Goal: Task Accomplishment & Management: Manage account settings

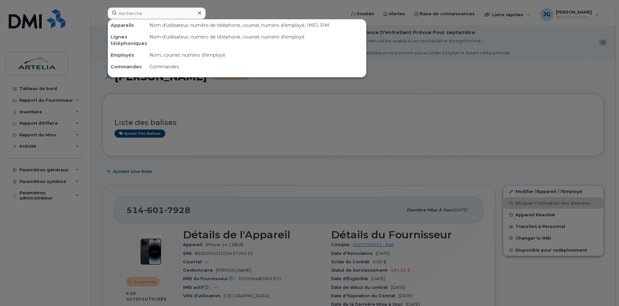
click at [133, 15] on input at bounding box center [157, 13] width 98 height 12
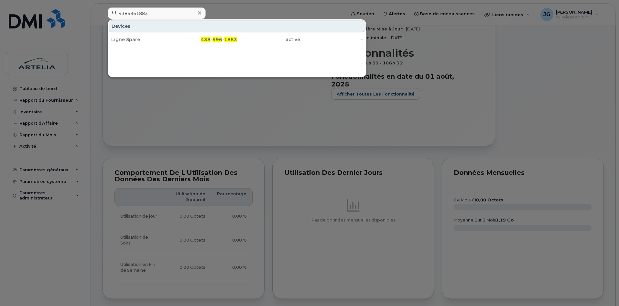
type input "4385961883"
click at [139, 33] on div "Devices Ligne Spare 438 - 596 - 1883 active -" at bounding box center [237, 32] width 258 height 27
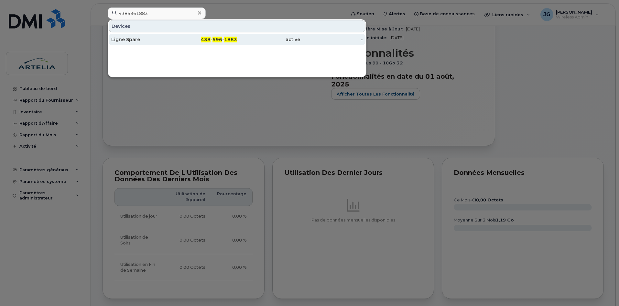
click at [151, 44] on div "Ligne Spare" at bounding box center [142, 40] width 63 height 12
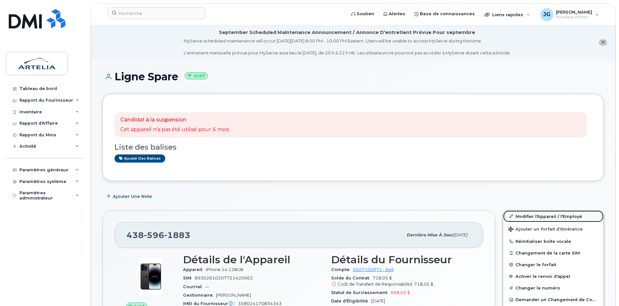
click at [539, 215] on link "Modifier l'Appareil / l'Employé" at bounding box center [553, 216] width 100 height 12
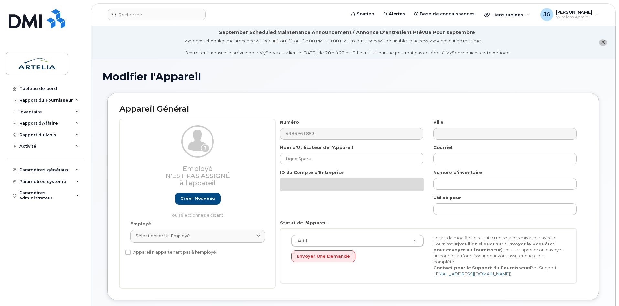
select select "29521960"
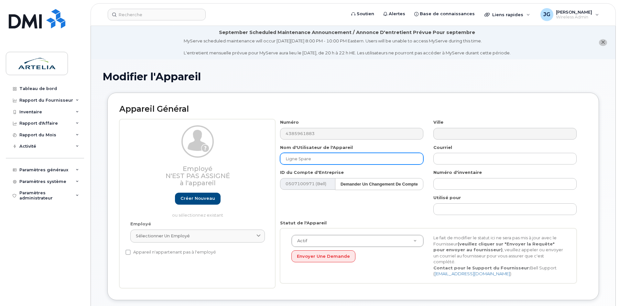
drag, startPoint x: 326, startPoint y: 165, endPoint x: 316, endPoint y: 159, distance: 11.0
click at [317, 160] on div "Numéro 4385961883 Ville Nom d'Utilisateur de l'Appareil Ligne Spare Courriel ID…" at bounding box center [428, 203] width 307 height 169
drag, startPoint x: 316, startPoint y: 159, endPoint x: 151, endPoint y: 138, distance: 166.4
click at [151, 138] on div "Employé N'est pas assigné à l'appareil Créer nouveau ou sélectionnez existant E…" at bounding box center [353, 203] width 468 height 169
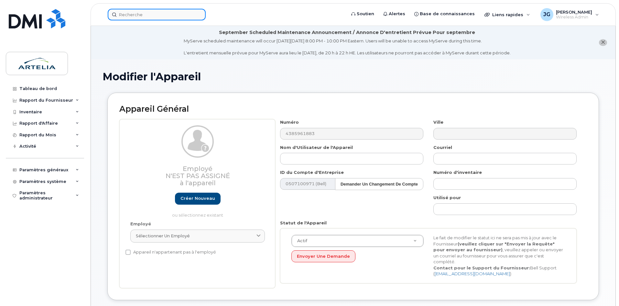
click at [151, 13] on input at bounding box center [157, 15] width 98 height 12
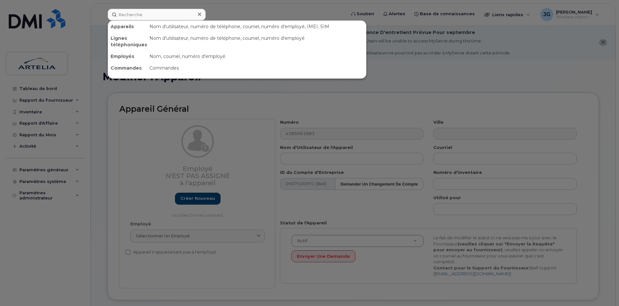
click at [240, 151] on div at bounding box center [309, 153] width 619 height 306
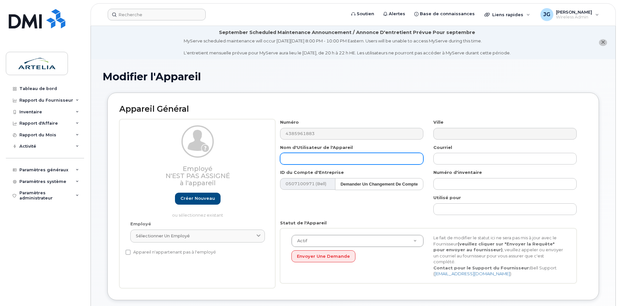
click at [351, 162] on input "text" at bounding box center [351, 159] width 143 height 12
paste input "4385961883"
type input "4385961883"
drag, startPoint x: 351, startPoint y: 162, endPoint x: 222, endPoint y: 167, distance: 129.2
click at [224, 167] on div "Employé N'est pas assigné à l'appareil Créer nouveau ou sélectionnez existant E…" at bounding box center [353, 203] width 468 height 169
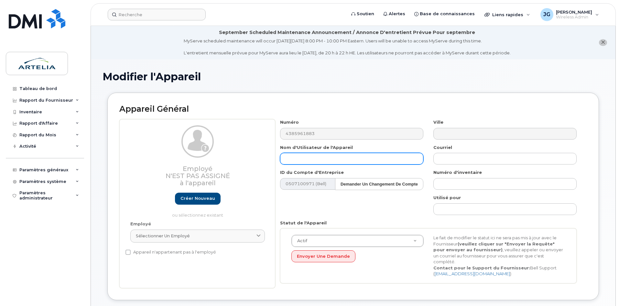
paste input "Wesley"
paste input "Keslin"
type input "Wesley Keslin"
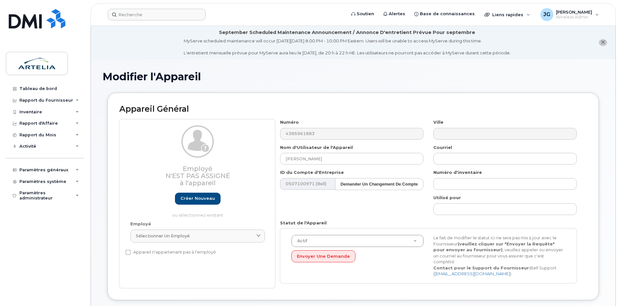
click at [318, 208] on div "Numéro 4385961883 Ville Nom d'Utilisateur de l'Appareil Wesley Keslin Courriel …" at bounding box center [428, 203] width 307 height 169
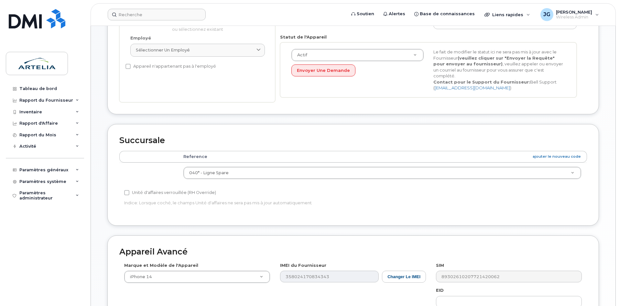
scroll to position [194, 0]
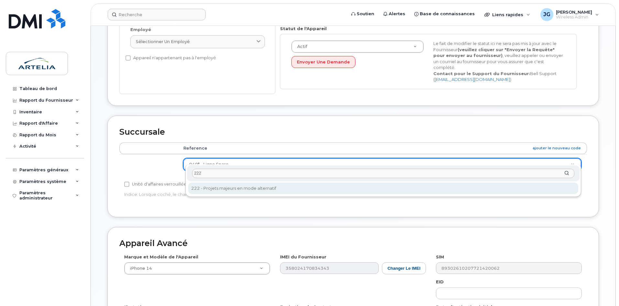
type input "222"
select select "29521978"
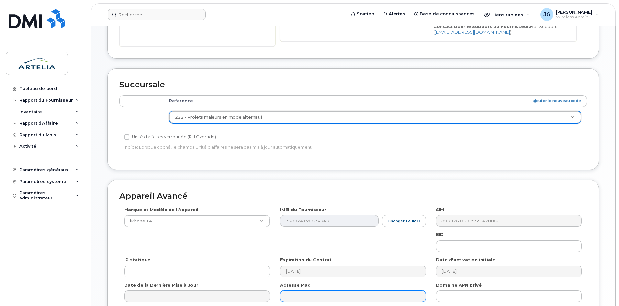
scroll to position [302, 0]
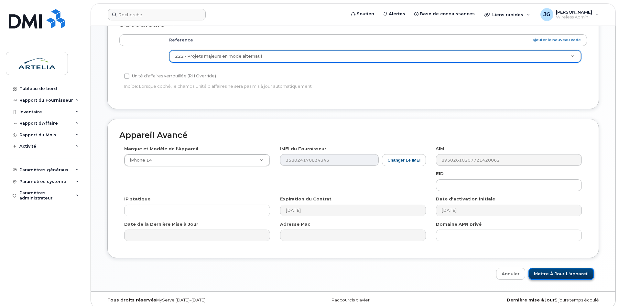
click at [572, 270] on input "Mettre à jour l'appareil" at bounding box center [562, 274] width 66 height 12
type input "Sauvegarde..."
